Goal: Information Seeking & Learning: Learn about a topic

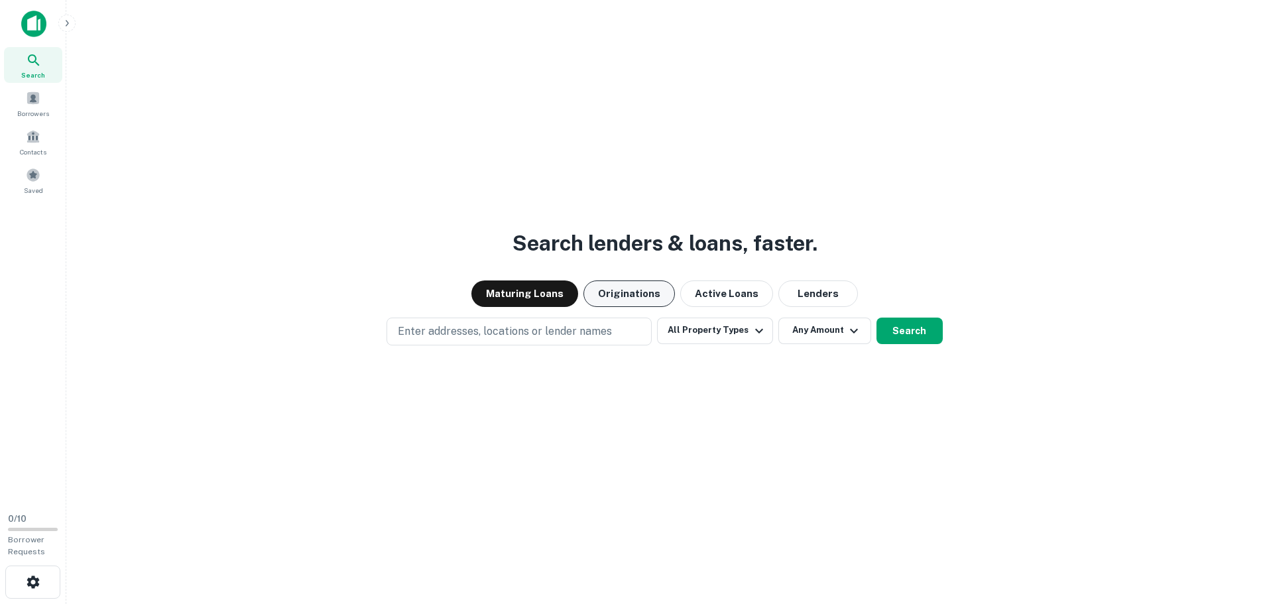
click at [613, 293] on button "Originations" at bounding box center [630, 294] width 92 height 27
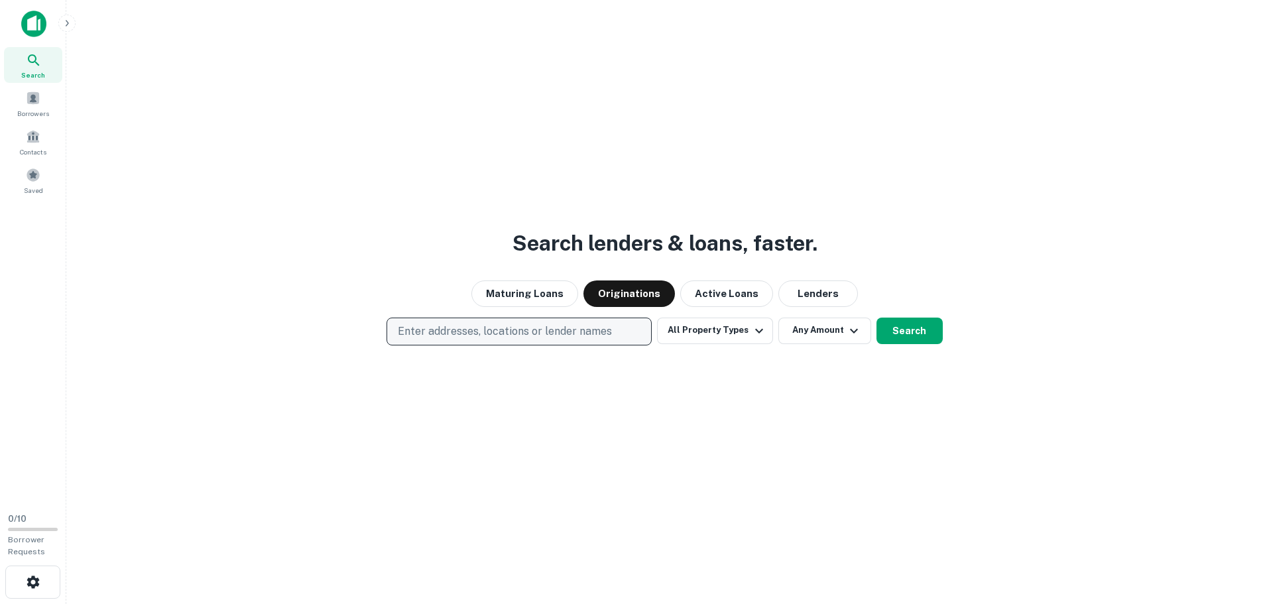
click at [584, 338] on p "Enter addresses, locations or lender names" at bounding box center [505, 332] width 214 height 16
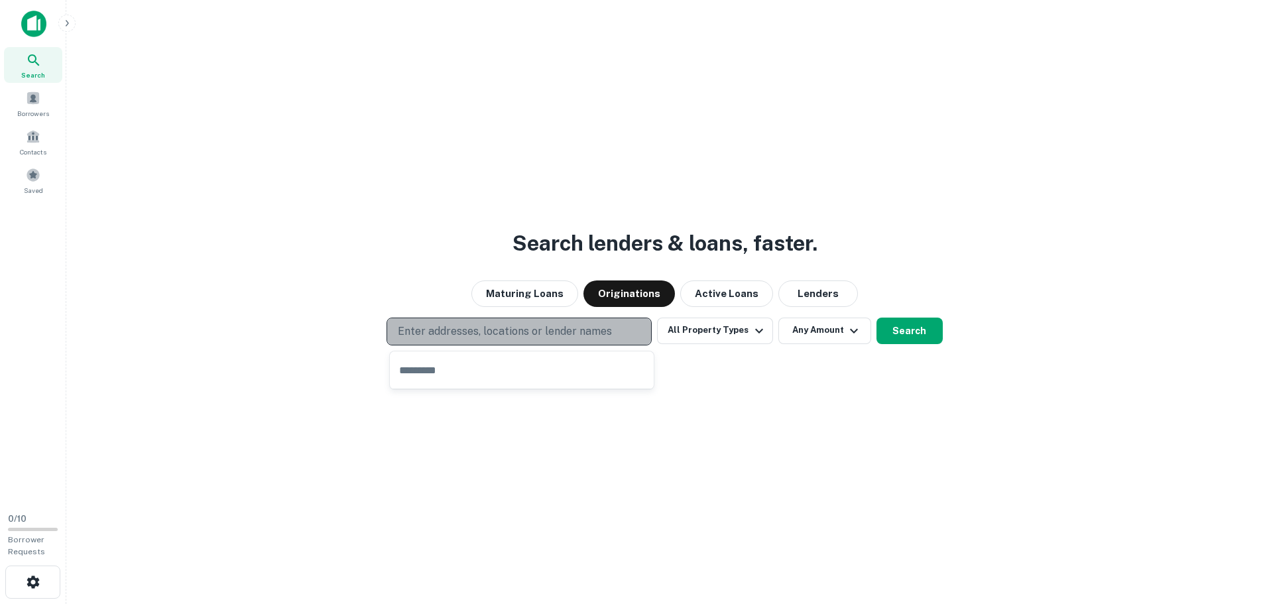
click at [584, 333] on p "Enter addresses, locations or lender names" at bounding box center [505, 332] width 214 height 16
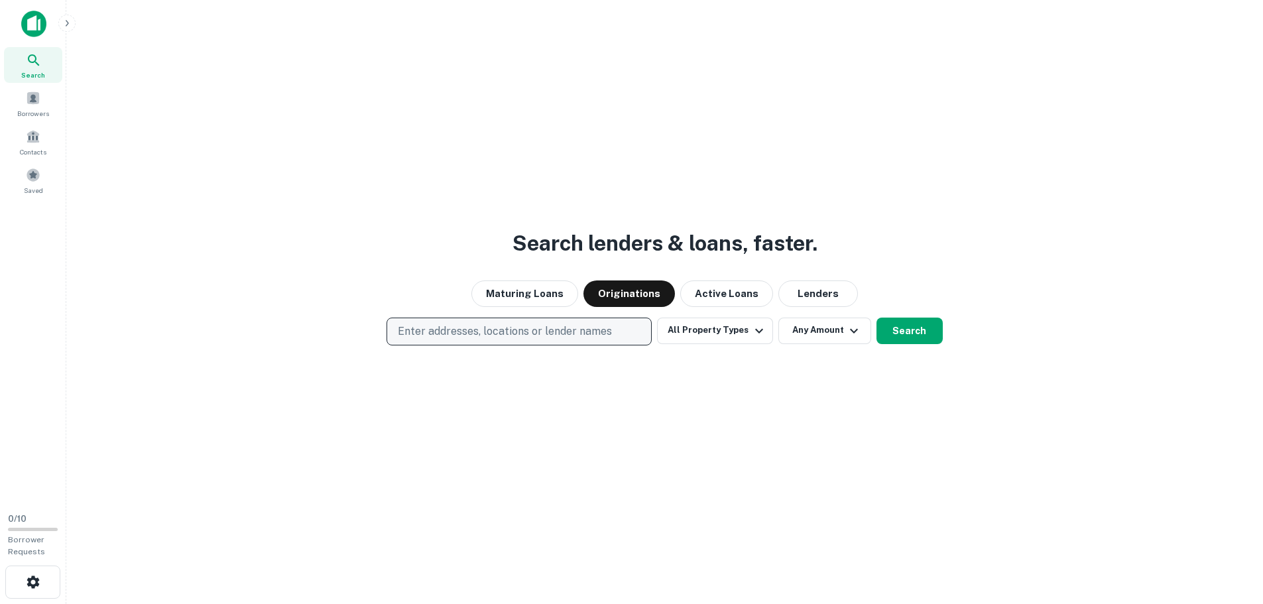
click at [575, 330] on p "Enter addresses, locations or lender names" at bounding box center [505, 332] width 214 height 16
click at [696, 336] on button "All Property Types" at bounding box center [714, 331] width 115 height 27
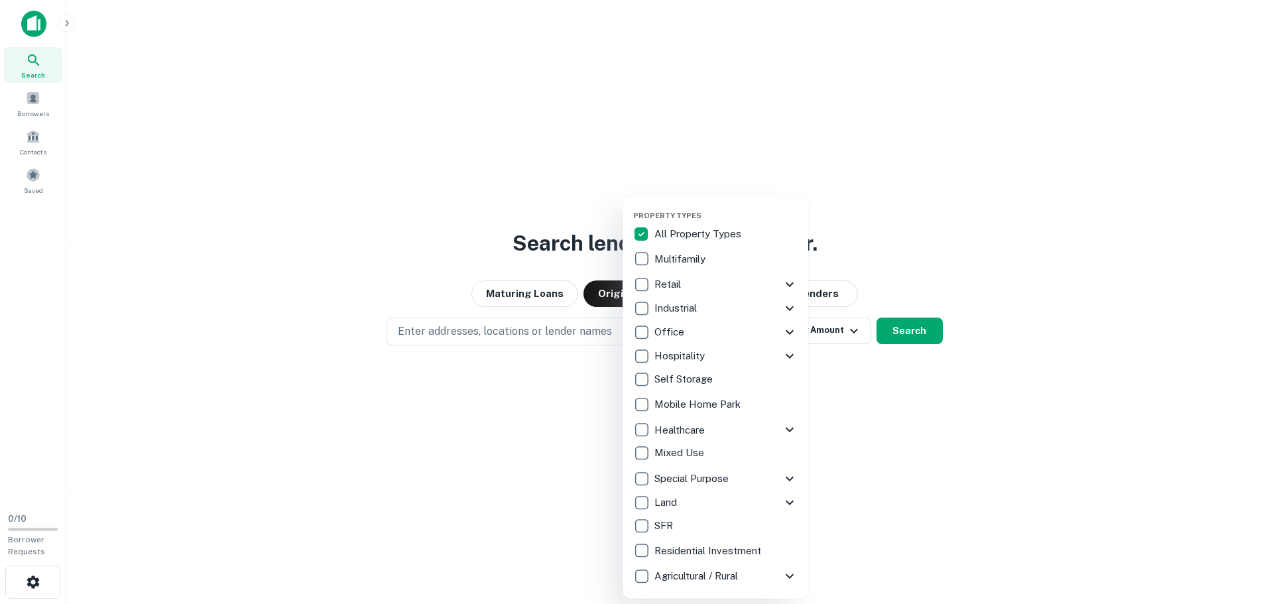
click at [655, 332] on p "Office" at bounding box center [671, 332] width 32 height 16
click at [560, 328] on div at bounding box center [636, 302] width 1273 height 604
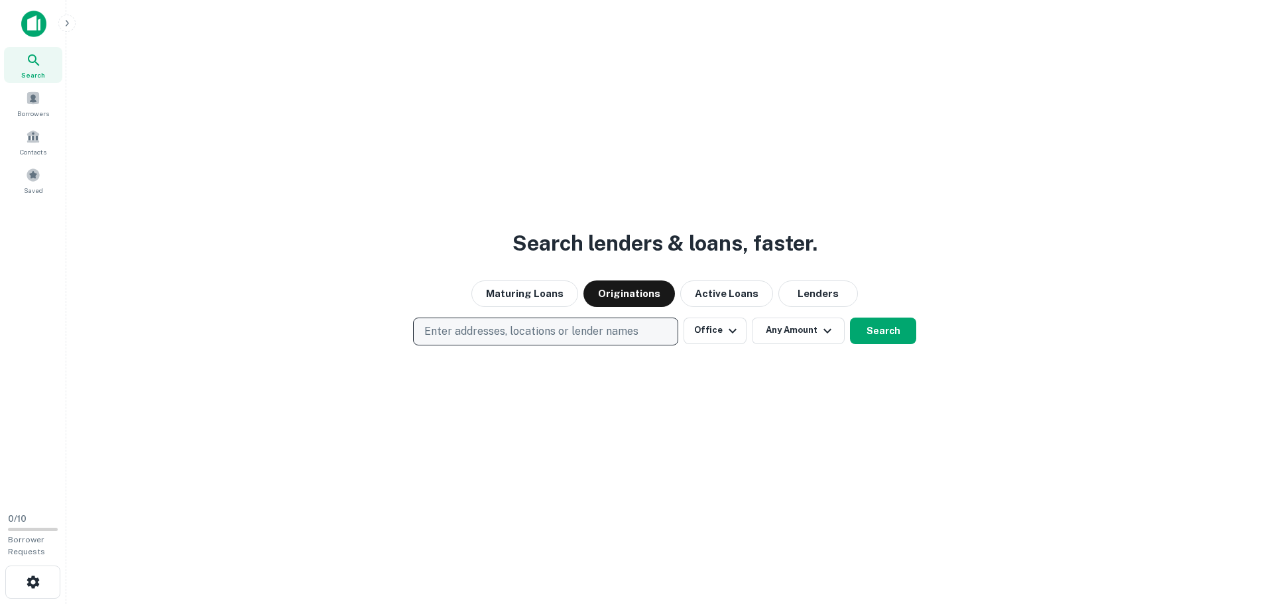
click at [561, 328] on p "Enter addresses, locations or lender names" at bounding box center [531, 332] width 214 height 16
type input "********"
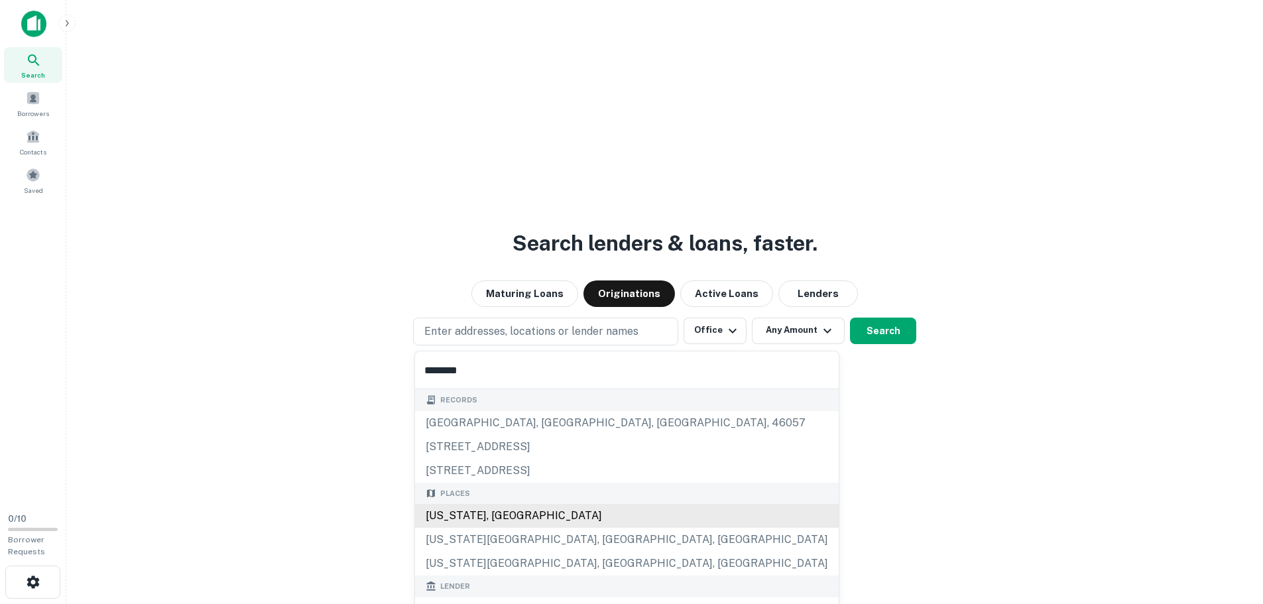
click at [539, 511] on div "[US_STATE], [GEOGRAPHIC_DATA]" at bounding box center [627, 516] width 424 height 24
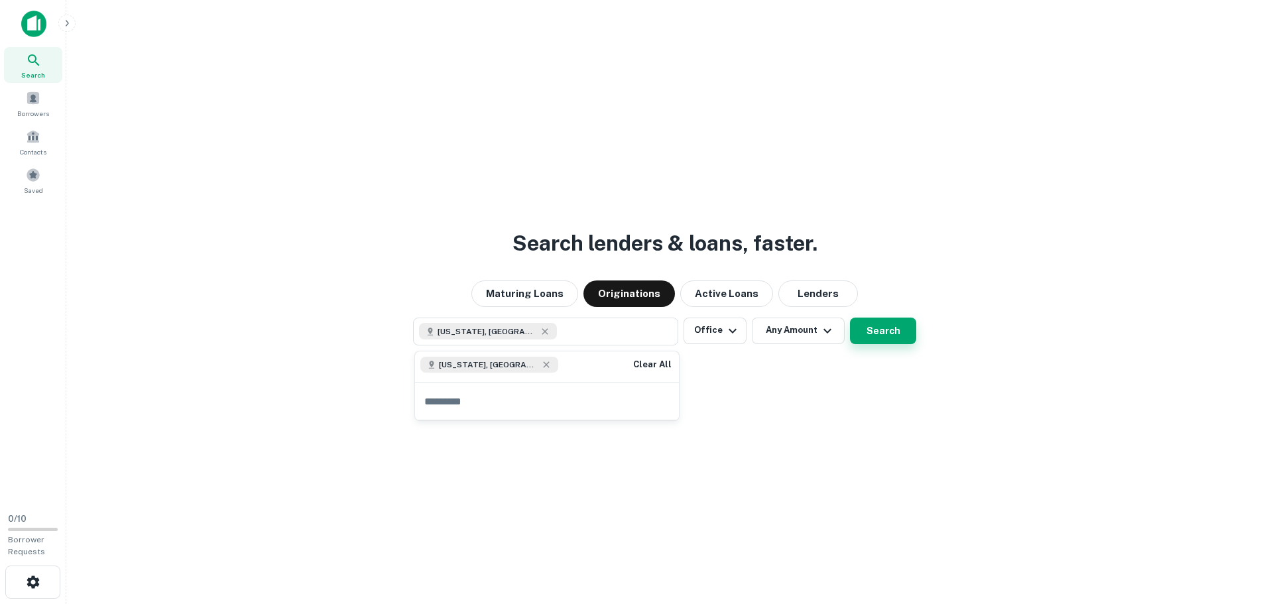
click at [879, 329] on button "Search" at bounding box center [883, 331] width 66 height 27
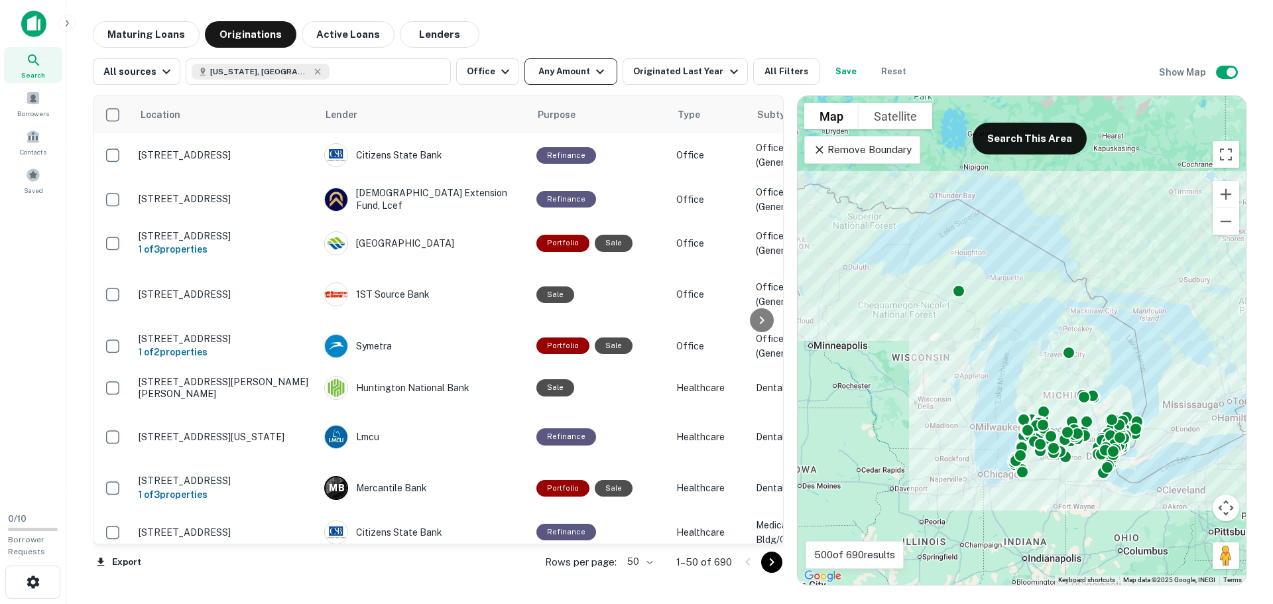
click at [584, 85] on div "Location Lender Purpose Type Subtype Mortgage Amount Borrower Last Financed Dat…" at bounding box center [670, 335] width 1154 height 501
click at [584, 81] on button "Any Amount" at bounding box center [571, 71] width 93 height 27
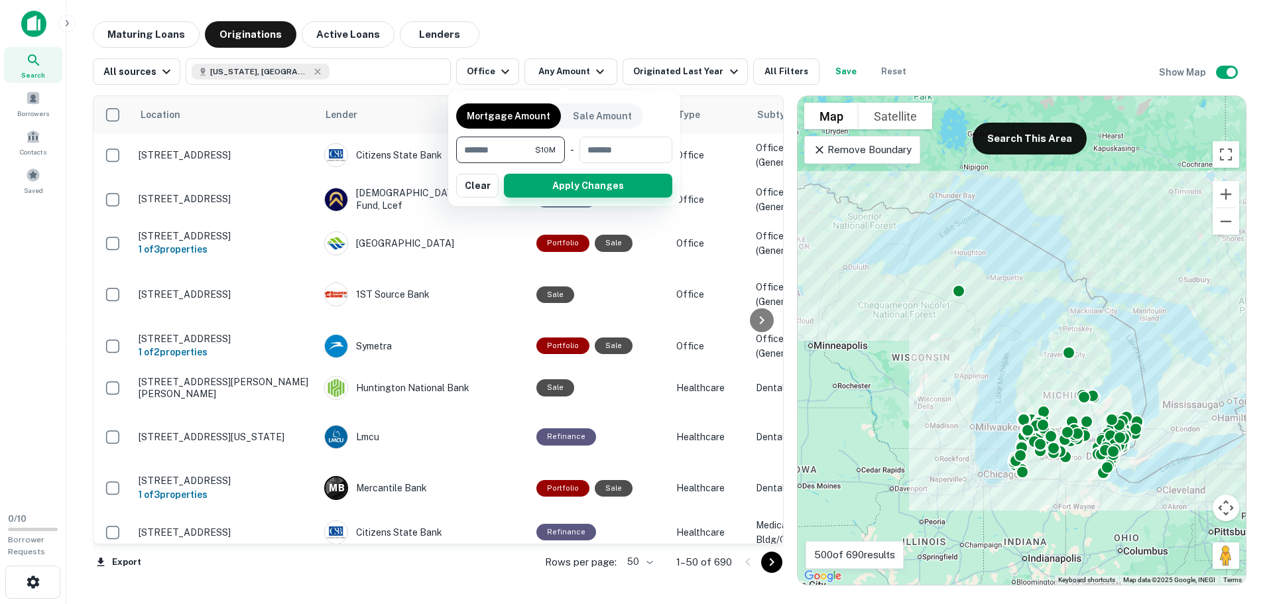
type input "********"
click at [560, 180] on button "Apply Changes" at bounding box center [588, 186] width 168 height 24
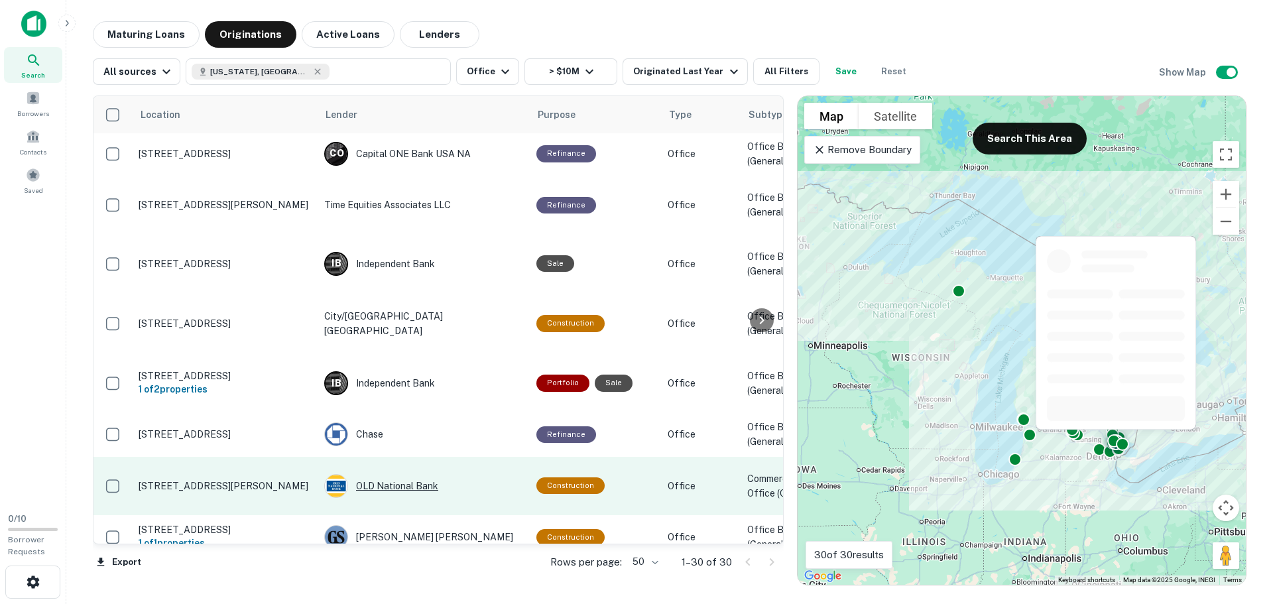
scroll to position [1092, 0]
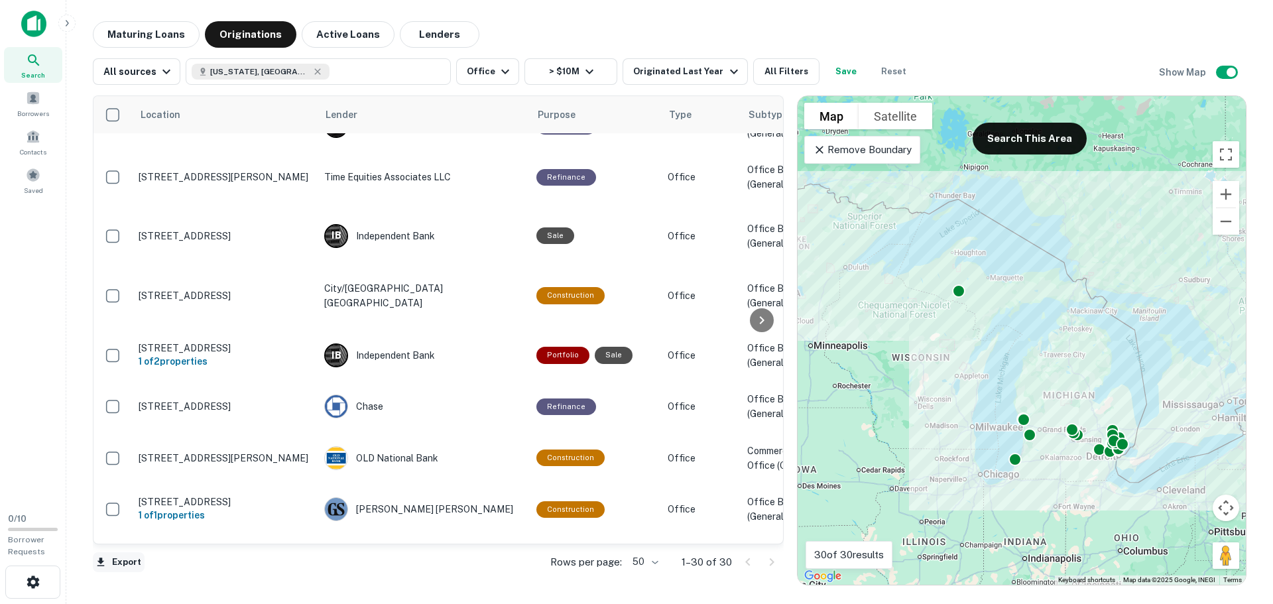
click at [137, 562] on button "Export" at bounding box center [119, 562] width 52 height 20
click at [716, 31] on div at bounding box center [636, 302] width 1273 height 604
click at [720, 63] on button "Originated Last Year" at bounding box center [685, 71] width 125 height 27
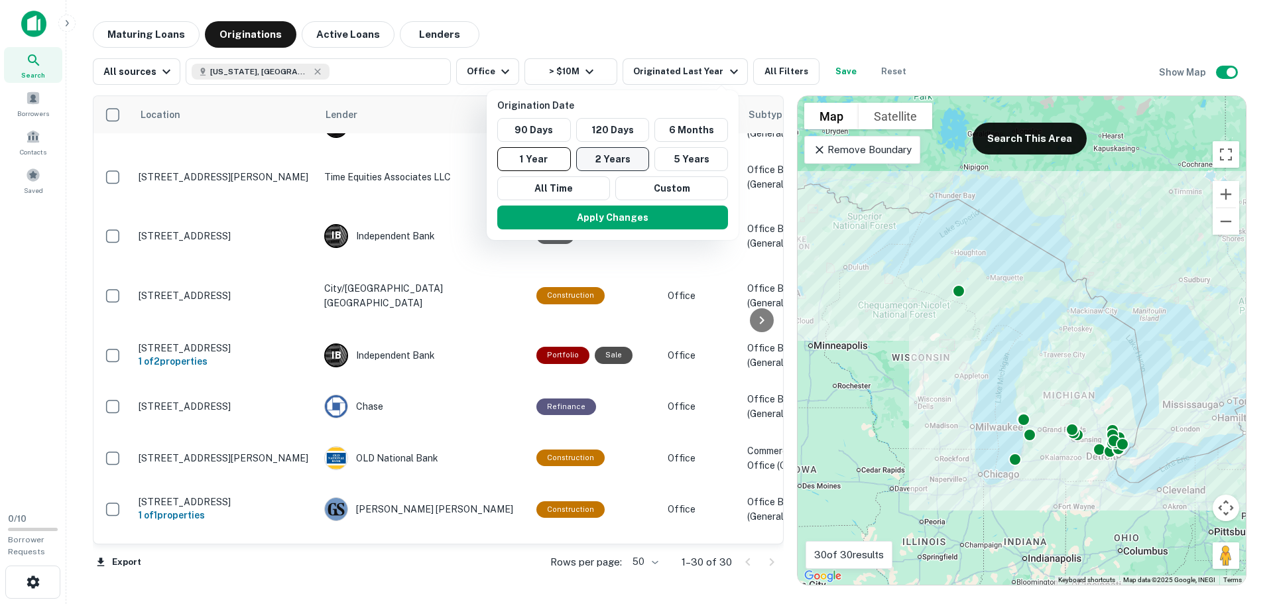
click at [636, 156] on button "2 Years" at bounding box center [613, 159] width 74 height 24
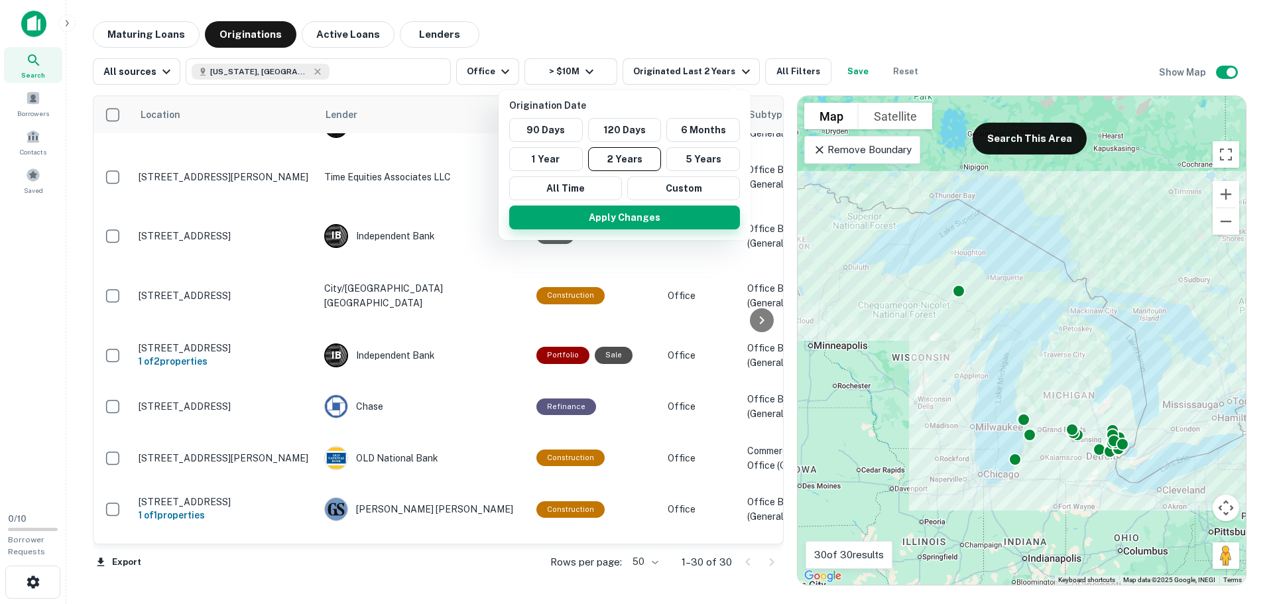
click at [623, 219] on button "Apply Changes" at bounding box center [624, 218] width 231 height 24
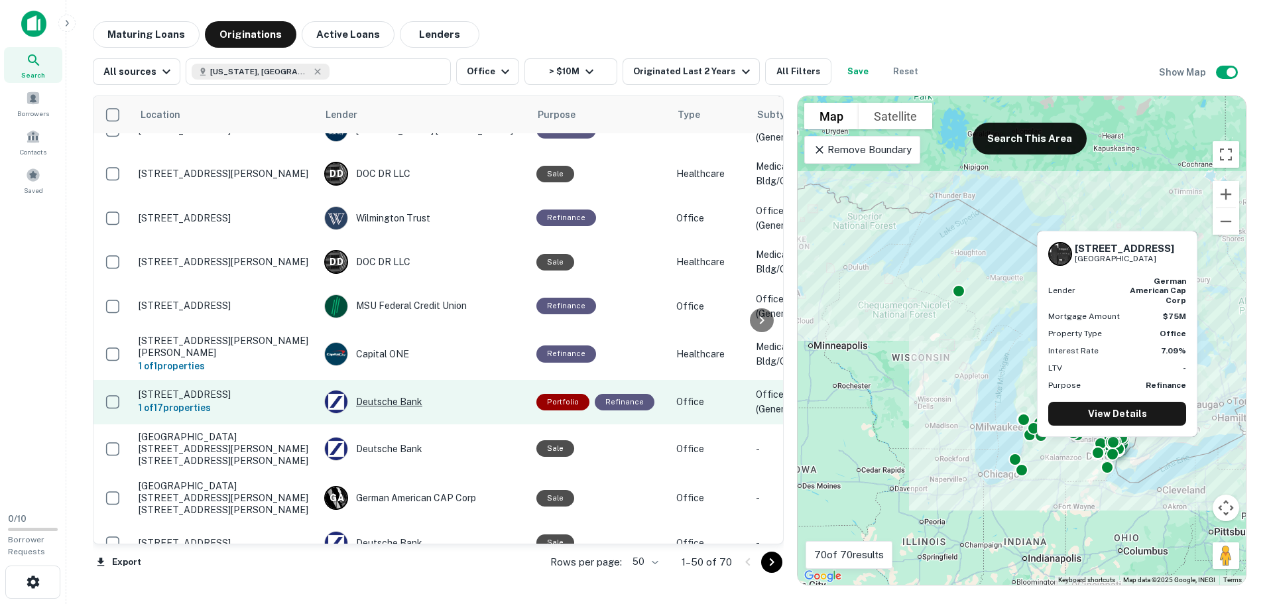
scroll to position [1684, 0]
